Goal: Find specific page/section: Find specific page/section

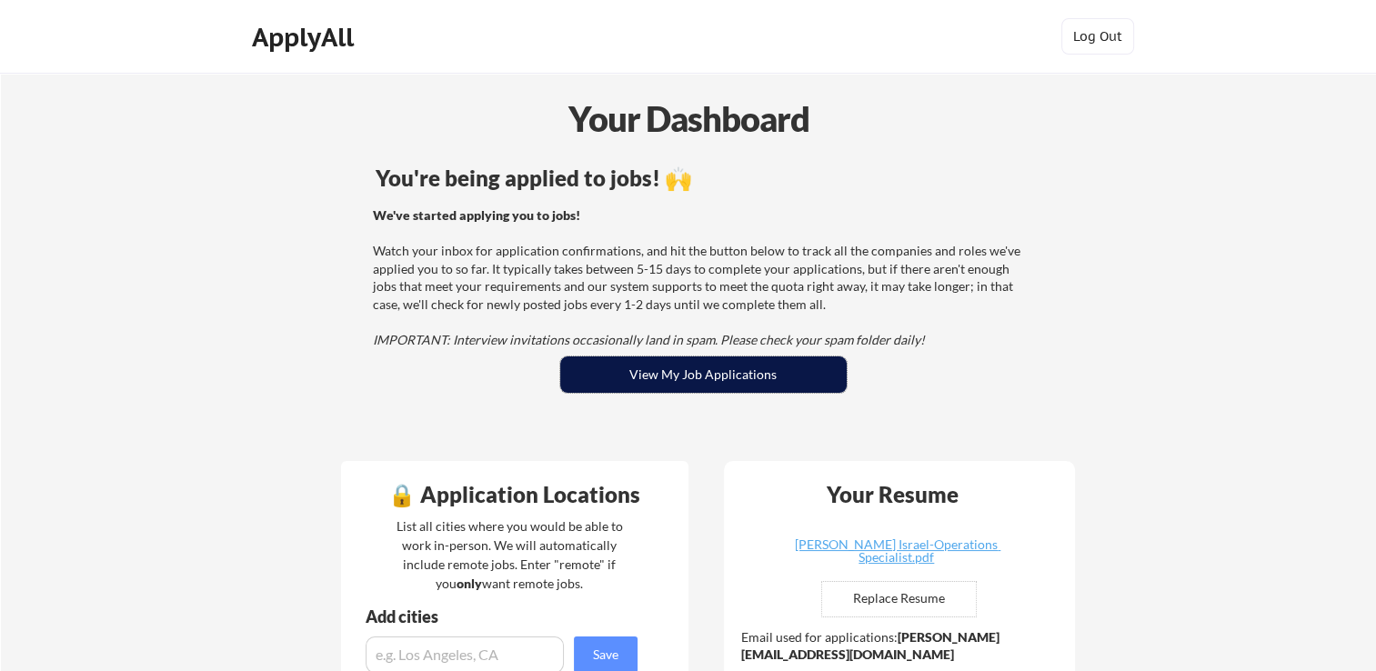
click at [797, 384] on button "View My Job Applications" at bounding box center [703, 374] width 286 height 36
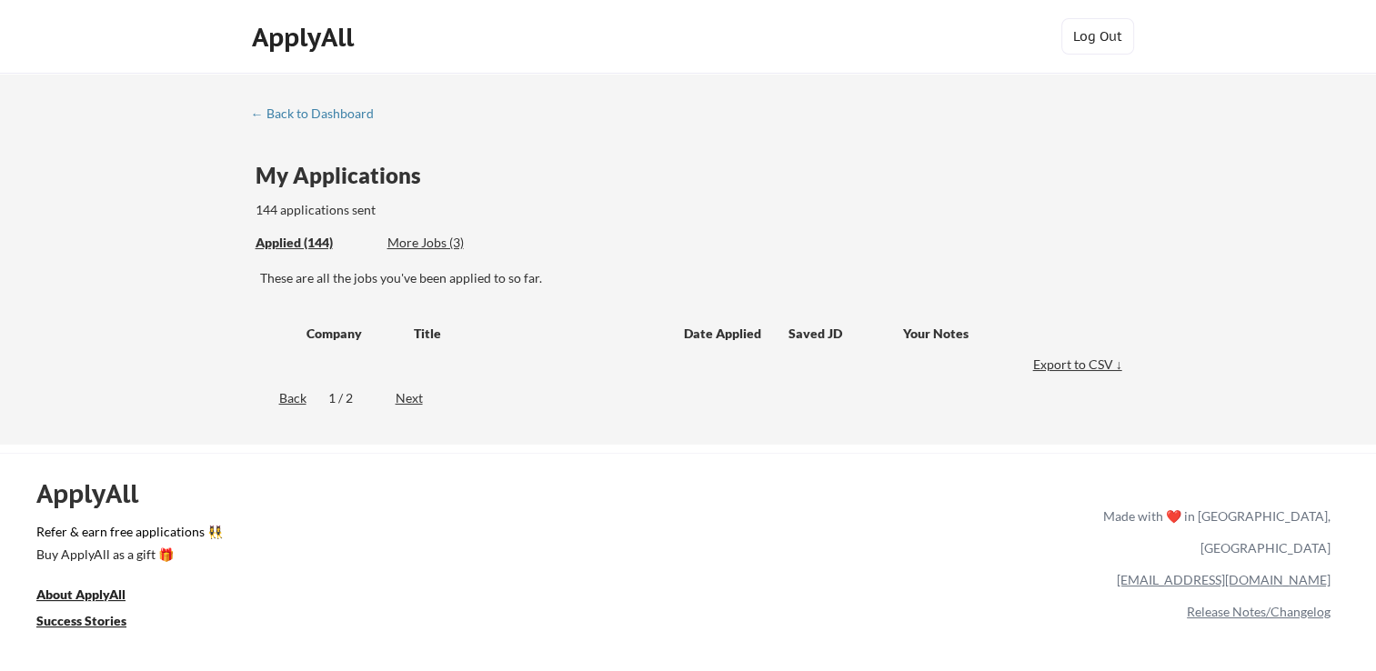
click at [434, 240] on div "More Jobs (3)" at bounding box center [454, 243] width 134 height 18
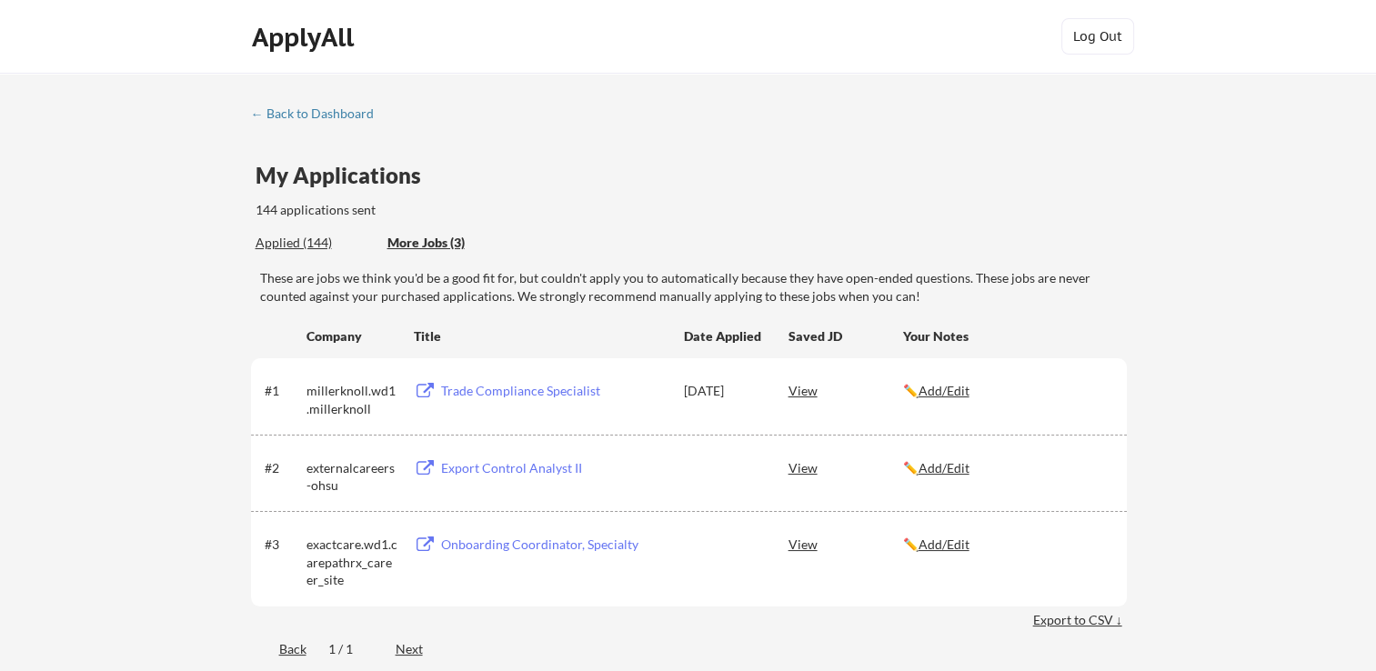
click at [439, 239] on div "More Jobs (3)" at bounding box center [454, 243] width 134 height 18
click at [338, 111] on div "← Back to Dashboard" at bounding box center [319, 113] width 136 height 13
